Goal: Information Seeking & Learning: Learn about a topic

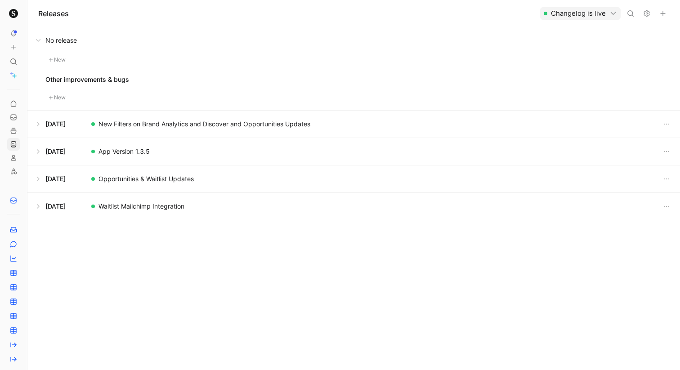
click at [38, 153] on button at bounding box center [354, 151] width 652 height 27
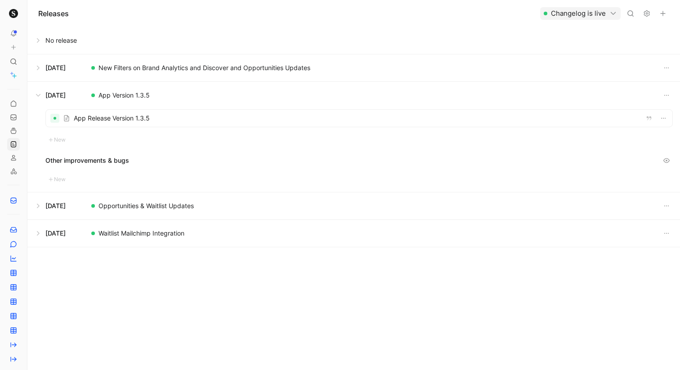
click at [41, 97] on button at bounding box center [354, 95] width 652 height 27
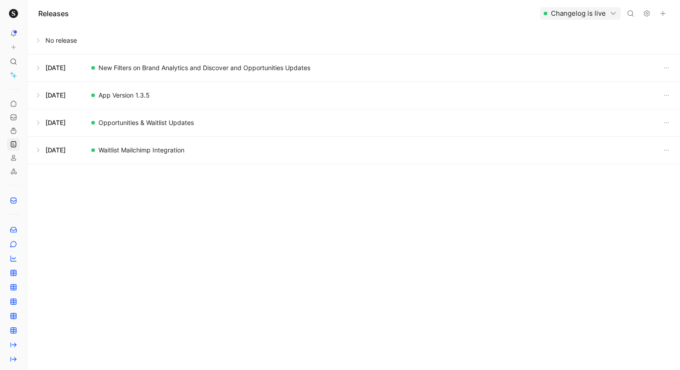
click at [41, 97] on button at bounding box center [354, 95] width 652 height 27
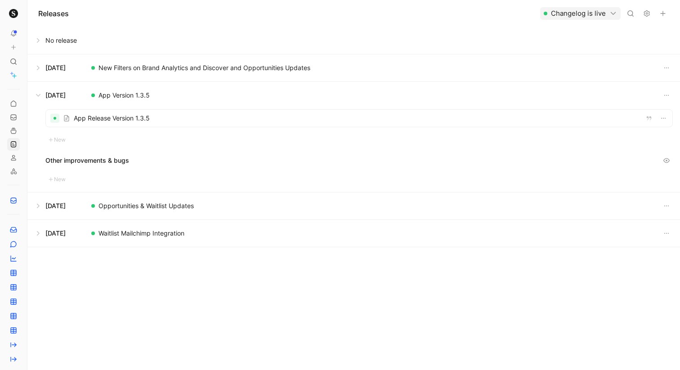
click at [40, 72] on button at bounding box center [354, 67] width 652 height 27
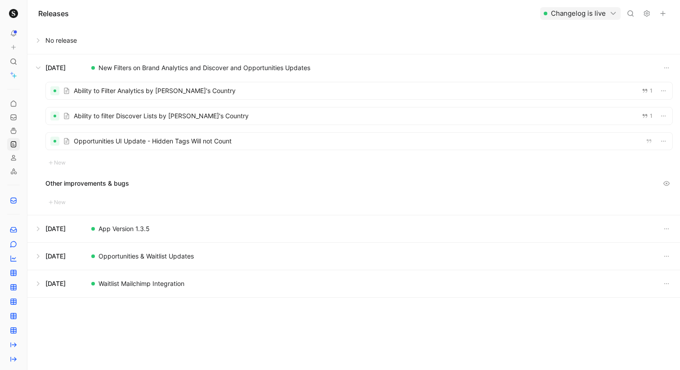
click at [144, 143] on div at bounding box center [359, 141] width 627 height 17
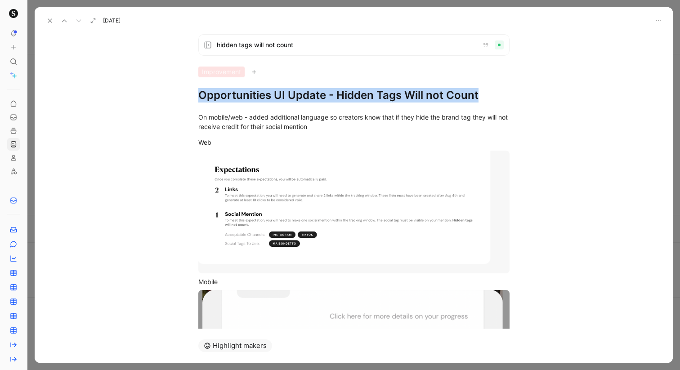
drag, startPoint x: 477, startPoint y: 94, endPoint x: 232, endPoint y: 88, distance: 245.2
click at [232, 88] on h1 "Opportunities UI Update - Hidden Tags Will not Count" at bounding box center [353, 95] width 311 height 14
copy h1 "Opportunities UI Update - Hidden Tags Will not Count"
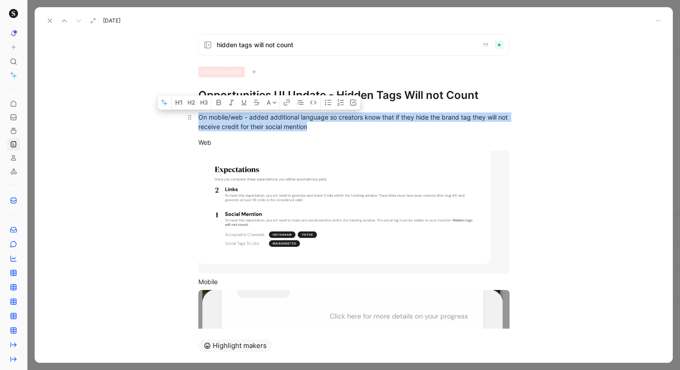
drag, startPoint x: 324, startPoint y: 126, endPoint x: 198, endPoint y: 116, distance: 126.4
click at [198, 116] on div "On mobile/web - added additional language so creators know that if they hide th…" at bounding box center [353, 121] width 311 height 19
copy div "On mobile/web - added additional language so creators know that if they hide th…"
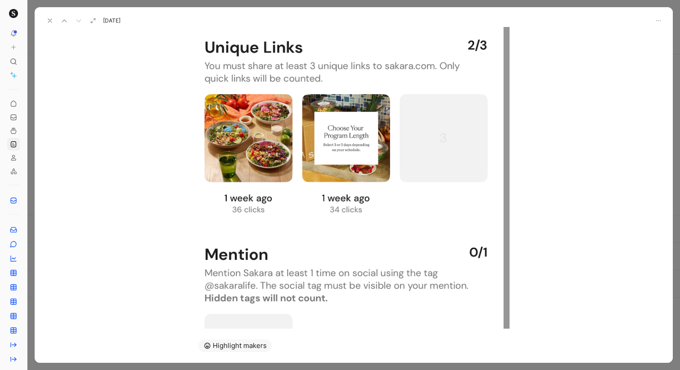
scroll to position [880, 0]
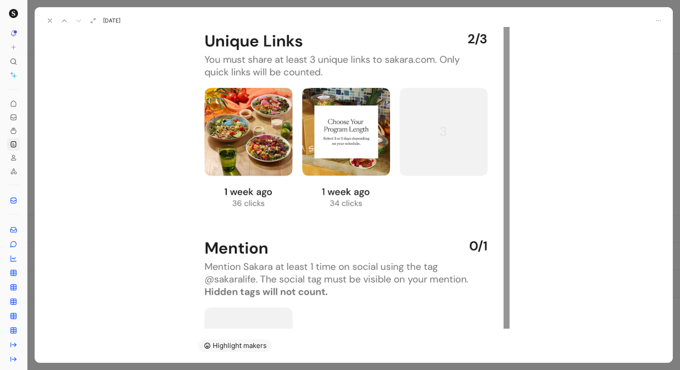
click at [53, 20] on icon at bounding box center [49, 20] width 7 height 7
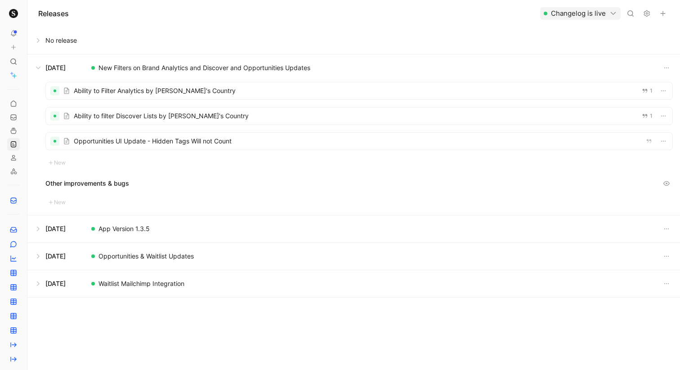
click at [39, 228] on button at bounding box center [354, 228] width 652 height 27
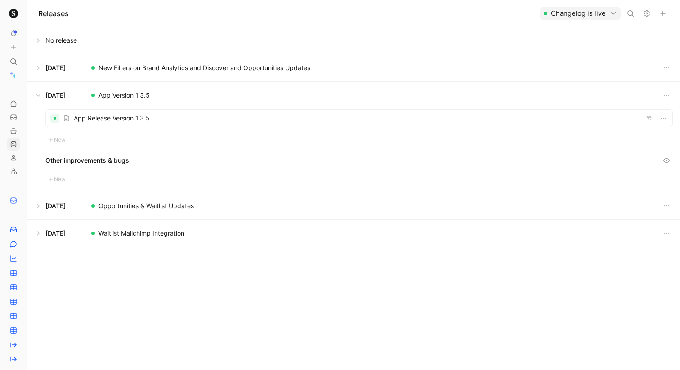
click at [125, 121] on div at bounding box center [359, 118] width 627 height 17
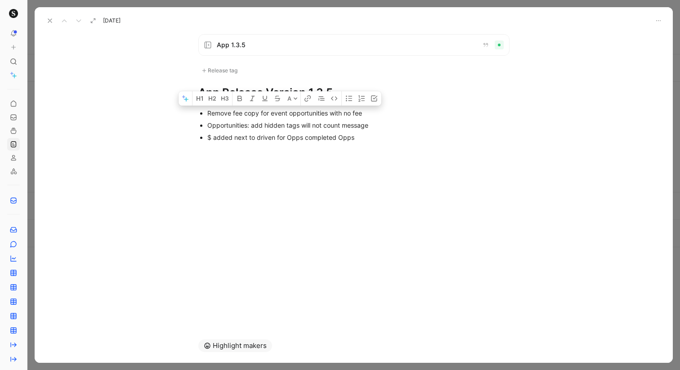
drag, startPoint x: 359, startPoint y: 141, endPoint x: 206, endPoint y: 112, distance: 156.1
click at [206, 112] on ul "Remove fee copy for event opportunities with no fee Opportunities: add hidden t…" at bounding box center [353, 125] width 345 height 36
copy ul "Remove fee copy for event opportunities with no fee Opportunities: add hidden t…"
